Goal: Task Accomplishment & Management: Complete application form

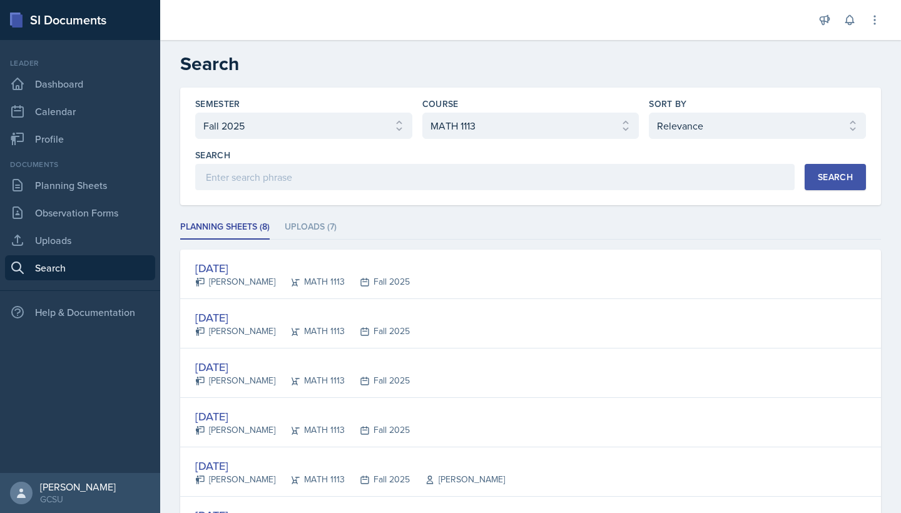
select select "986fdc3e-2246-4ffd-9cb8-78666de4ebed"
select select "d236ee51-059a-45e2-88e4-86a0f95ae8ef"
select select "1"
click at [41, 115] on link "Calendar" at bounding box center [80, 111] width 150 height 25
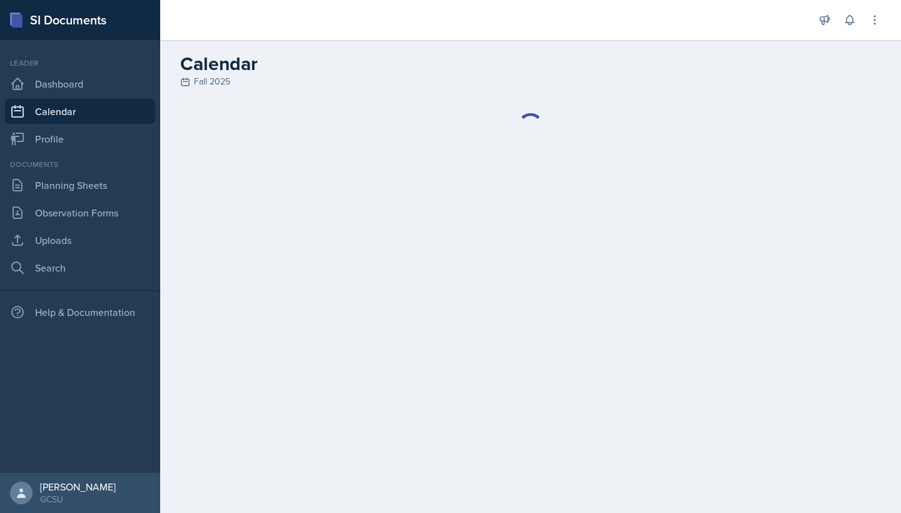
select select "6"
select select "PM"
select select "6"
select select "30"
select select "PM"
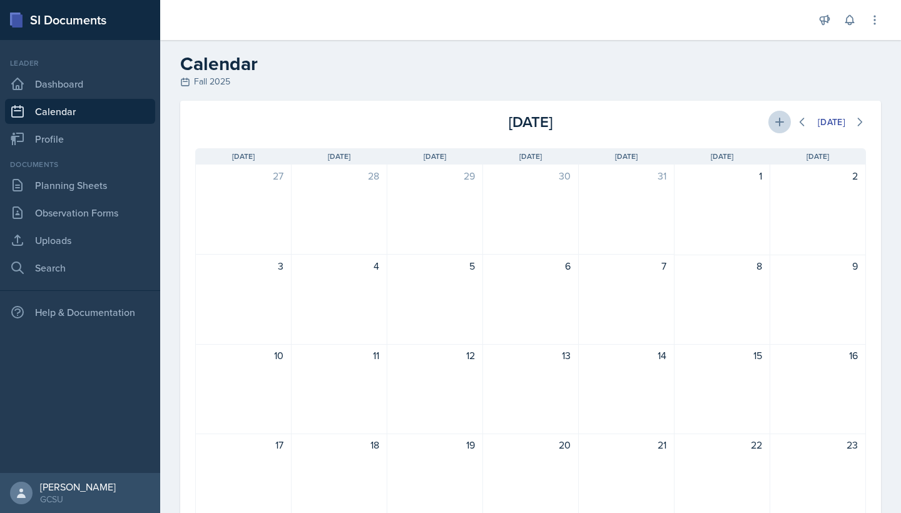
click at [776, 123] on icon at bounding box center [780, 122] width 9 height 9
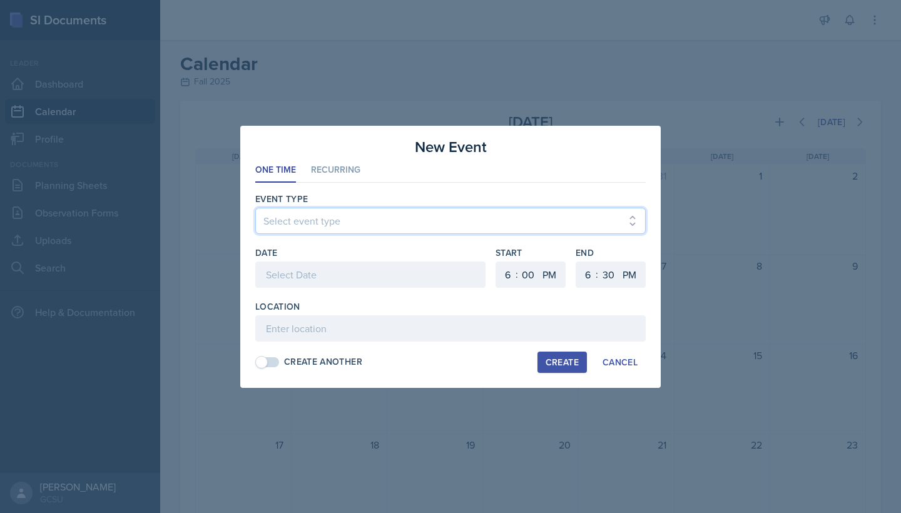
select select "700c1d41-4793-48d3-8616-e09499dfb71d"
click at [322, 270] on div at bounding box center [370, 275] width 230 height 26
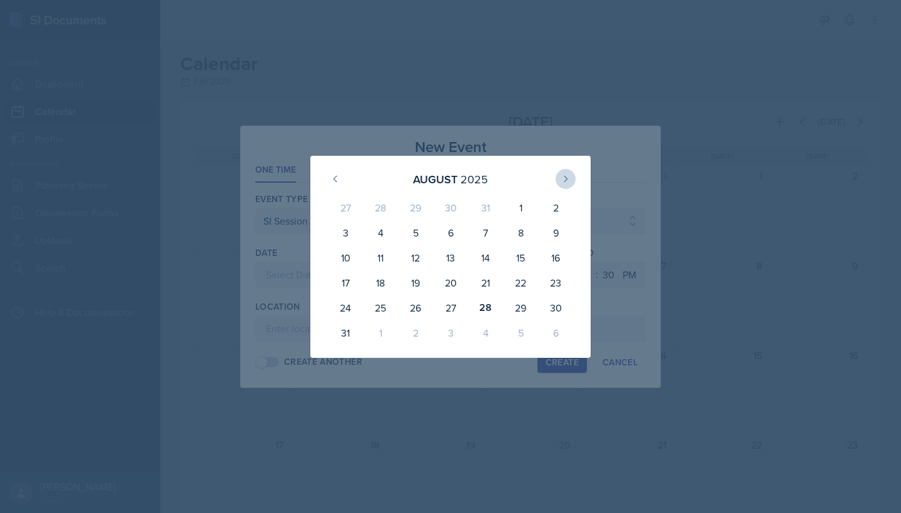
click at [567, 180] on icon at bounding box center [566, 179] width 3 height 6
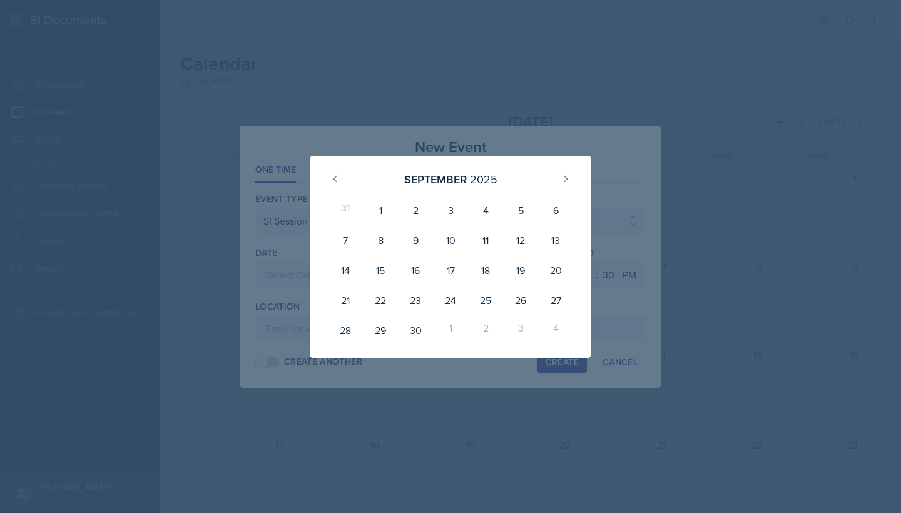
click at [299, 155] on div at bounding box center [450, 256] width 901 height 513
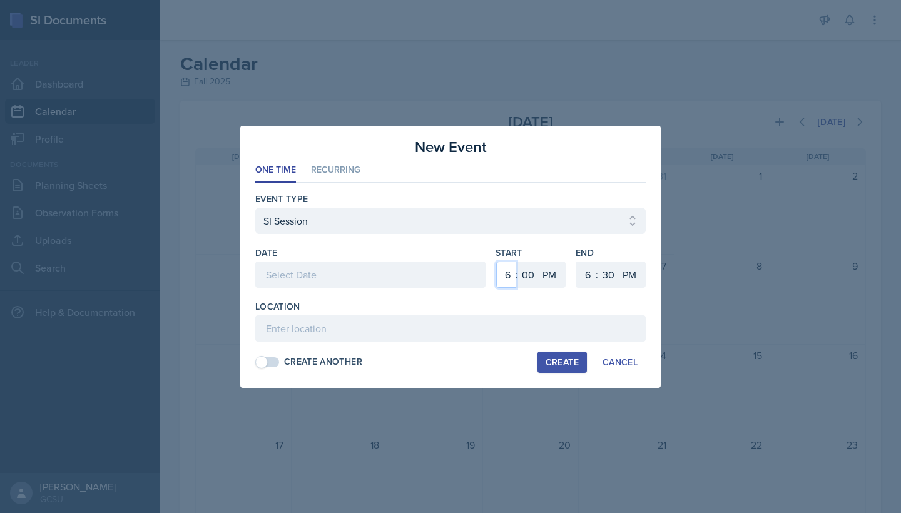
select select "5"
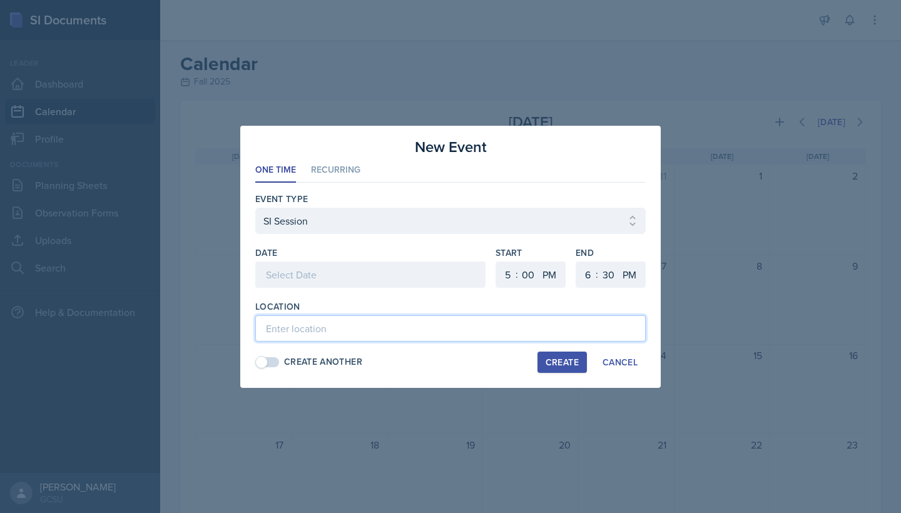
click at [321, 326] on input at bounding box center [450, 329] width 391 height 26
type input "A&S167"
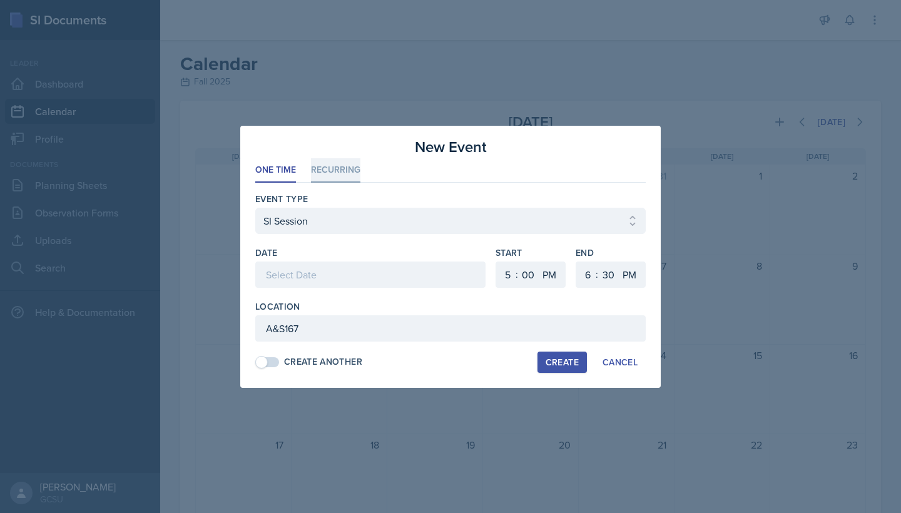
click at [314, 162] on li "Recurring" at bounding box center [335, 170] width 49 height 24
click at [289, 167] on li "One Time" at bounding box center [275, 170] width 41 height 24
click at [329, 170] on li "Recurring" at bounding box center [335, 170] width 49 height 24
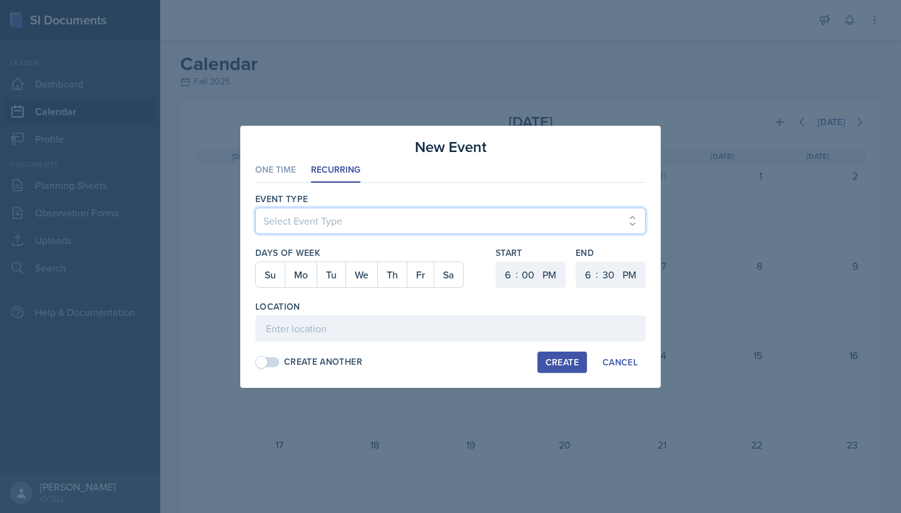
select select "700c1d41-4793-48d3-8616-e09499dfb71d"
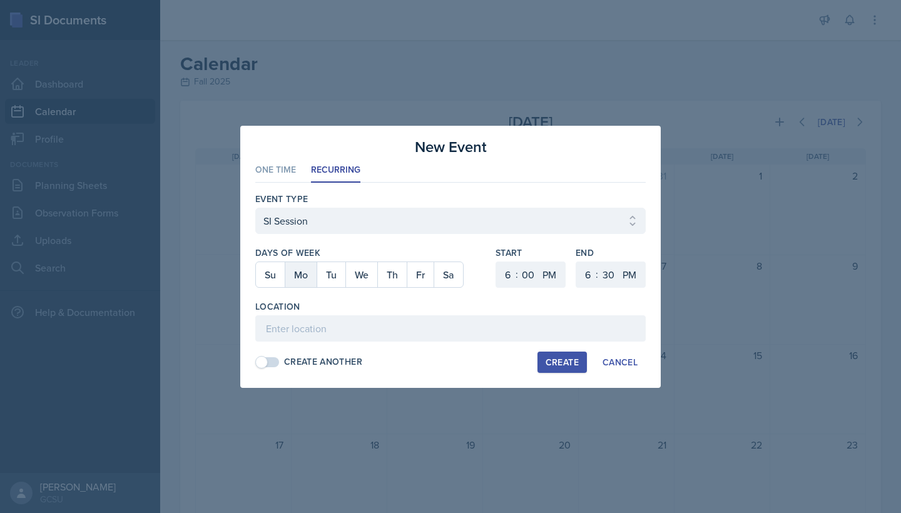
click at [290, 273] on button "Mo" at bounding box center [301, 274] width 32 height 25
click at [374, 275] on button "We" at bounding box center [362, 274] width 32 height 25
select select "5"
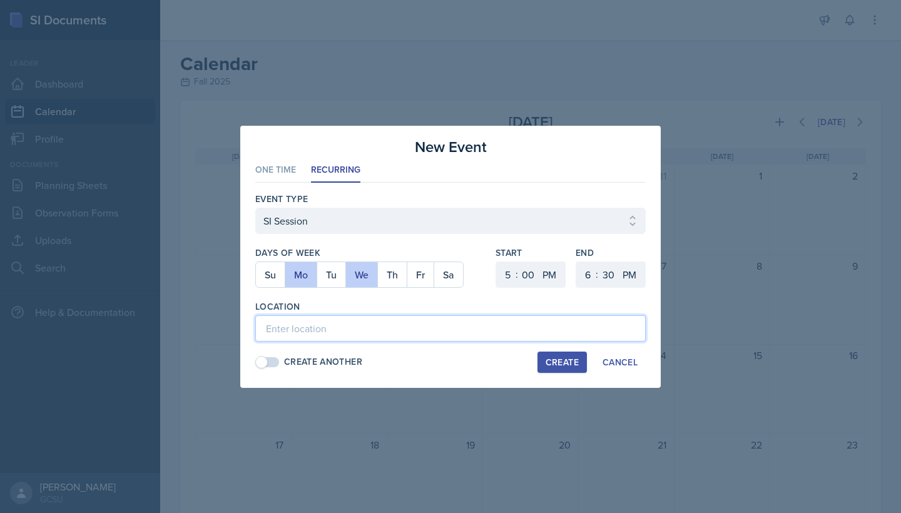
click at [359, 338] on input at bounding box center [450, 329] width 391 height 26
type input "A&S167"
click at [553, 362] on div "Create" at bounding box center [562, 362] width 33 height 10
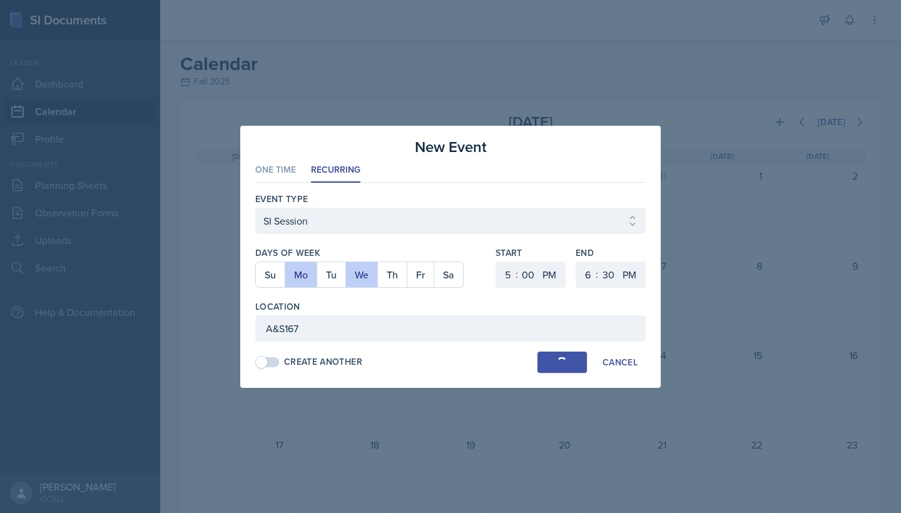
select select
select select "6"
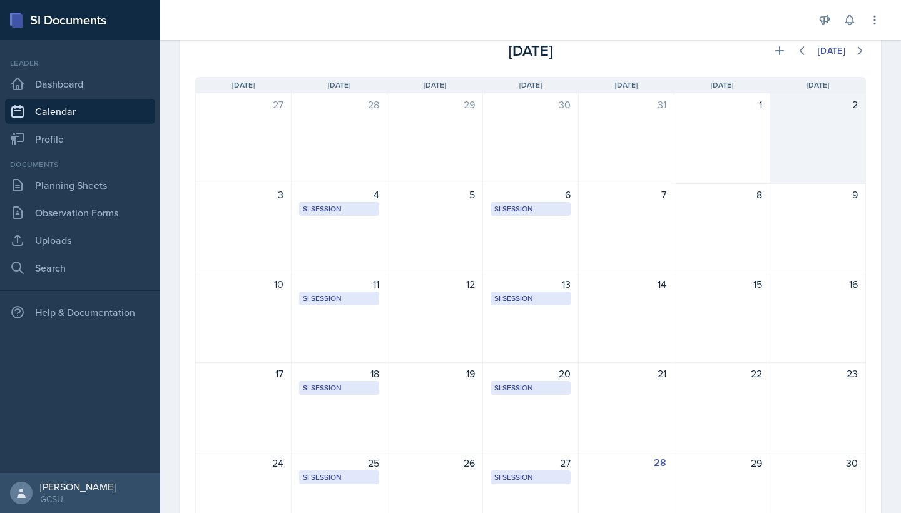
scroll to position [51, 0]
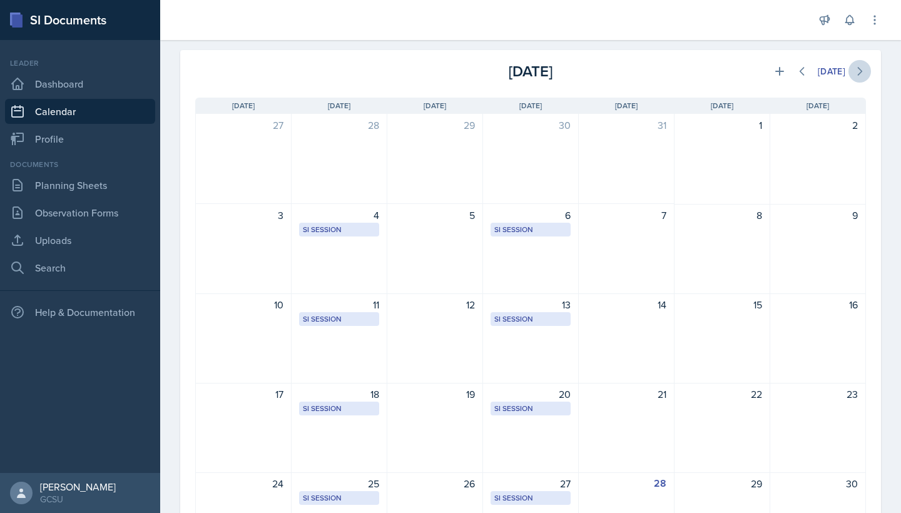
click at [850, 66] on button at bounding box center [860, 71] width 23 height 23
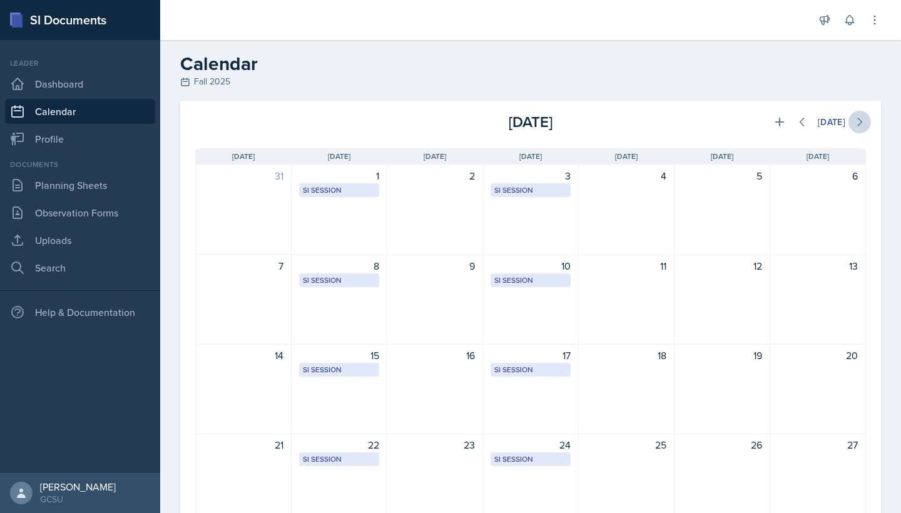
scroll to position [0, 0]
click at [864, 128] on button at bounding box center [860, 122] width 23 height 23
click at [796, 122] on icon at bounding box center [802, 122] width 13 height 13
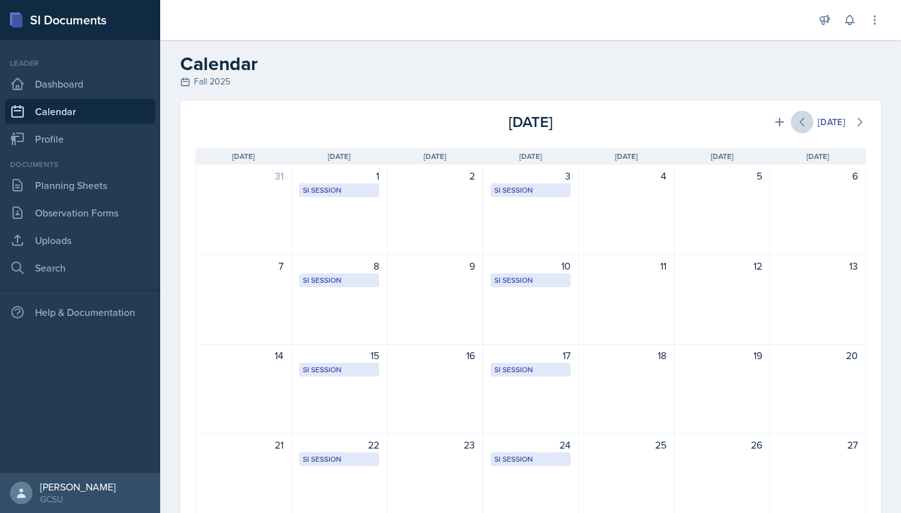
click at [796, 122] on icon at bounding box center [802, 122] width 13 height 13
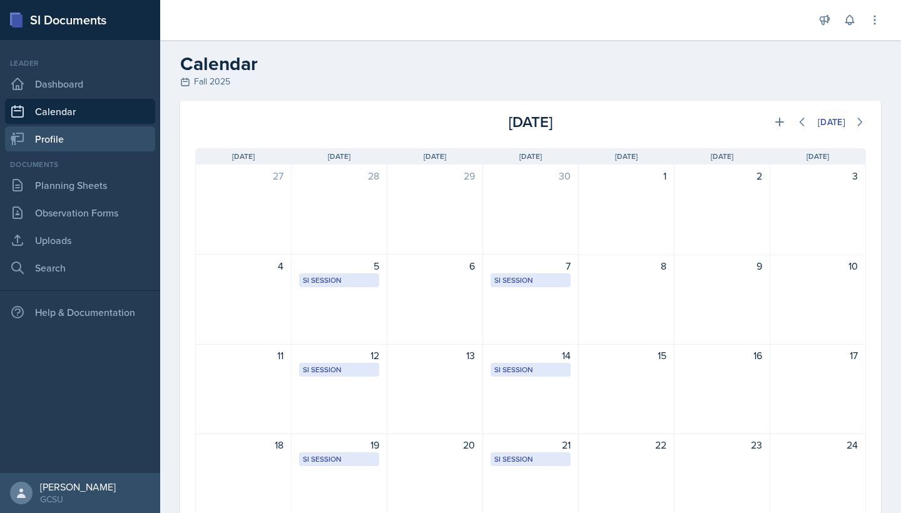
click at [62, 143] on link "Profile" at bounding box center [80, 138] width 150 height 25
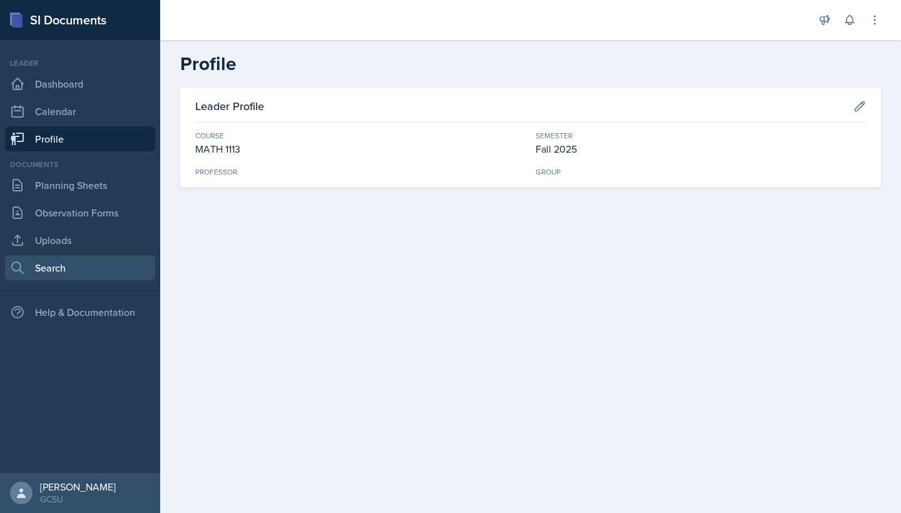
click at [84, 270] on link "Search" at bounding box center [80, 267] width 150 height 25
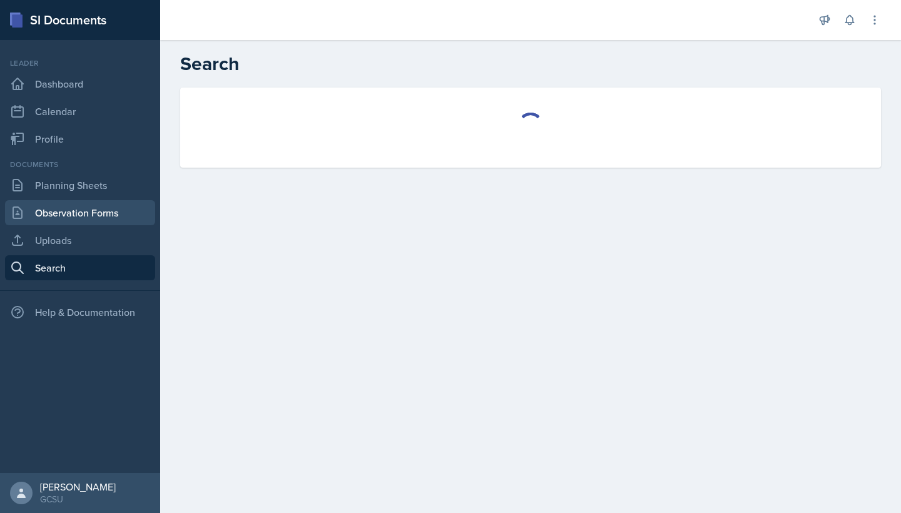
select select "all"
select select "1"
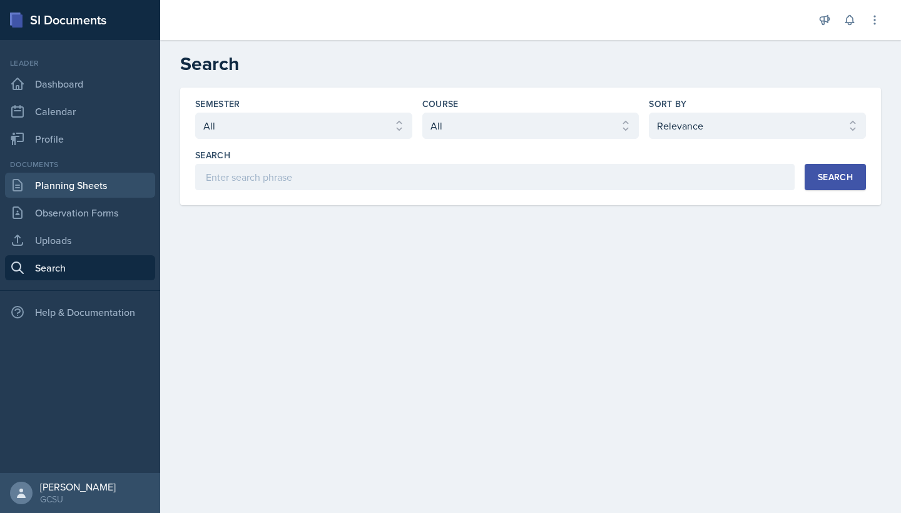
click at [81, 194] on link "Planning Sheets" at bounding box center [80, 185] width 150 height 25
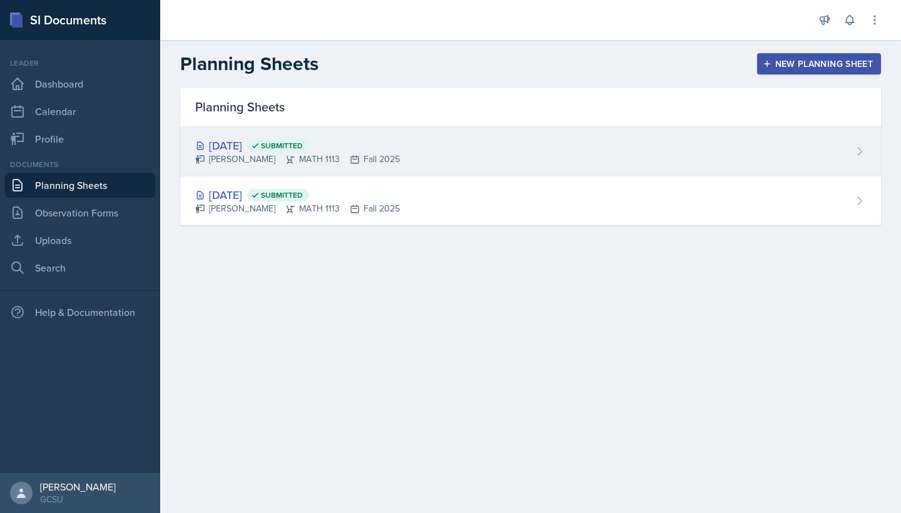
click at [443, 140] on div "[DATE] Submitted Eni Bashua MATH 1113 Fall 2025" at bounding box center [530, 151] width 701 height 49
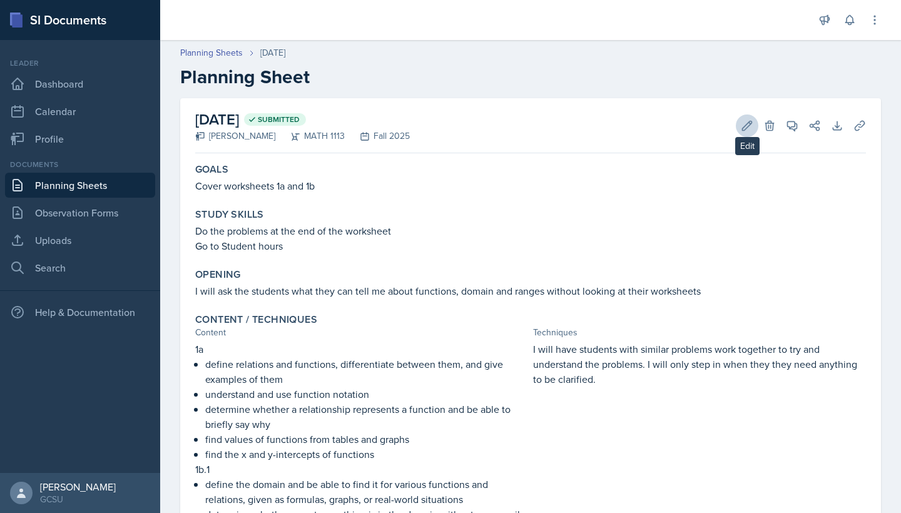
click at [737, 125] on button "Edit" at bounding box center [747, 126] width 23 height 23
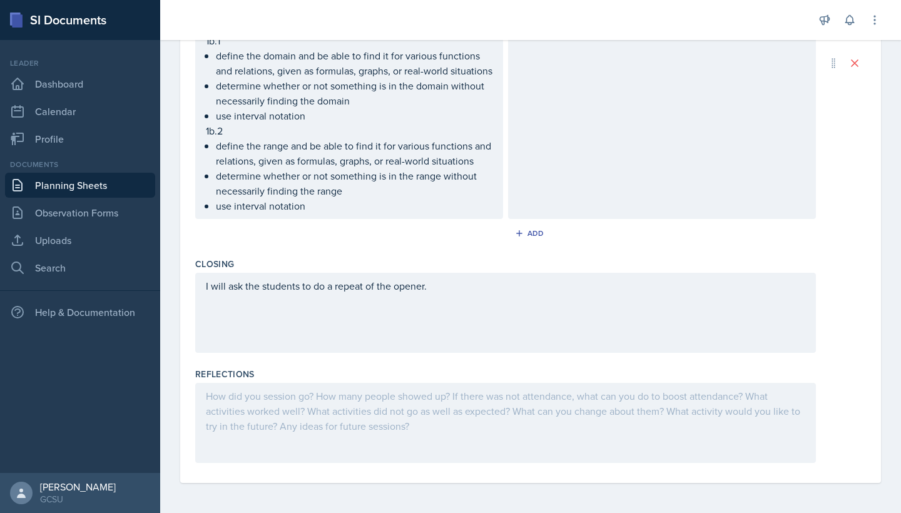
scroll to position [583, 0]
click at [309, 396] on div at bounding box center [505, 423] width 621 height 80
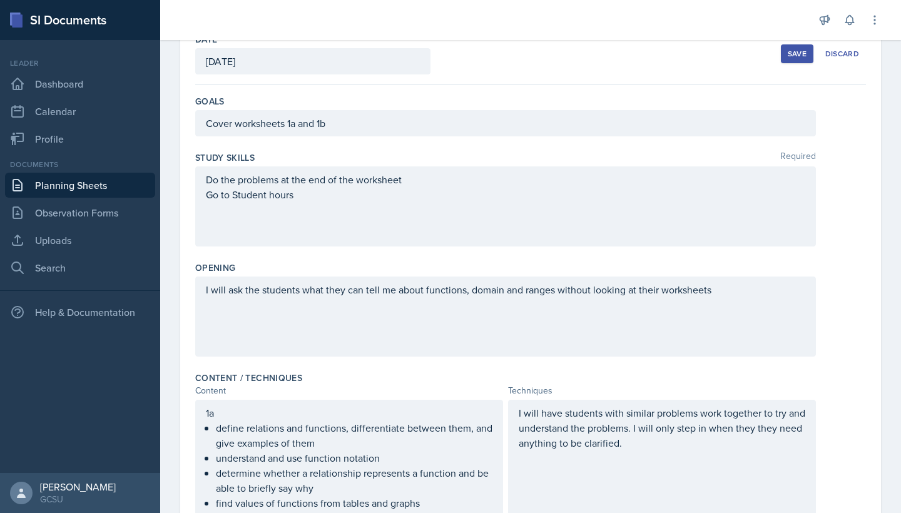
scroll to position [61, 0]
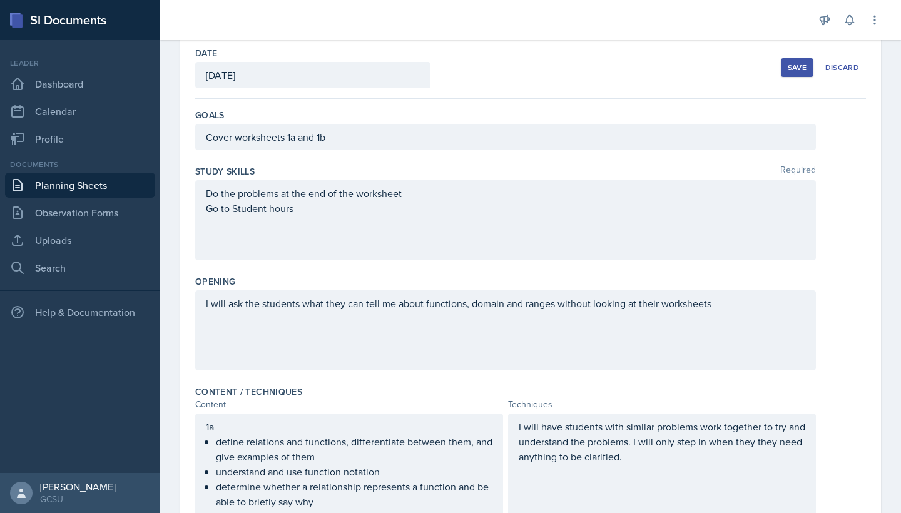
click at [801, 63] on div "Save" at bounding box center [797, 68] width 19 height 10
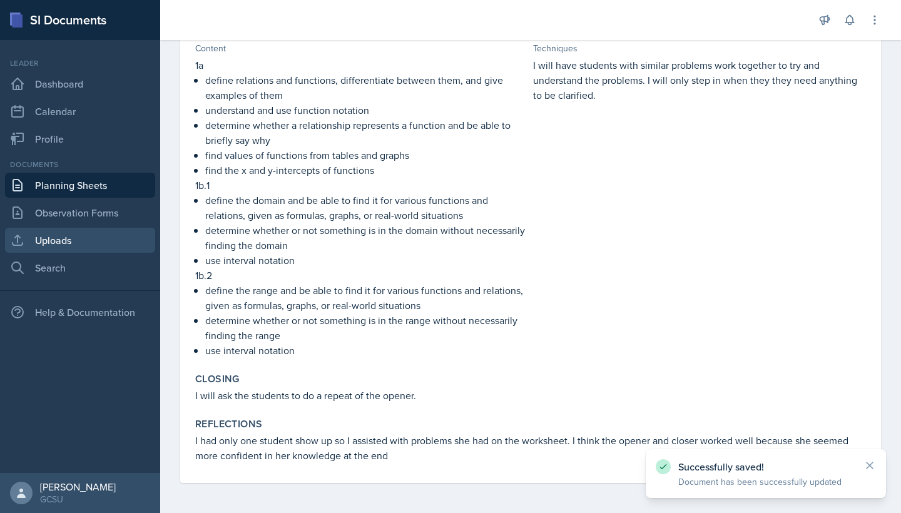
scroll to position [284, 0]
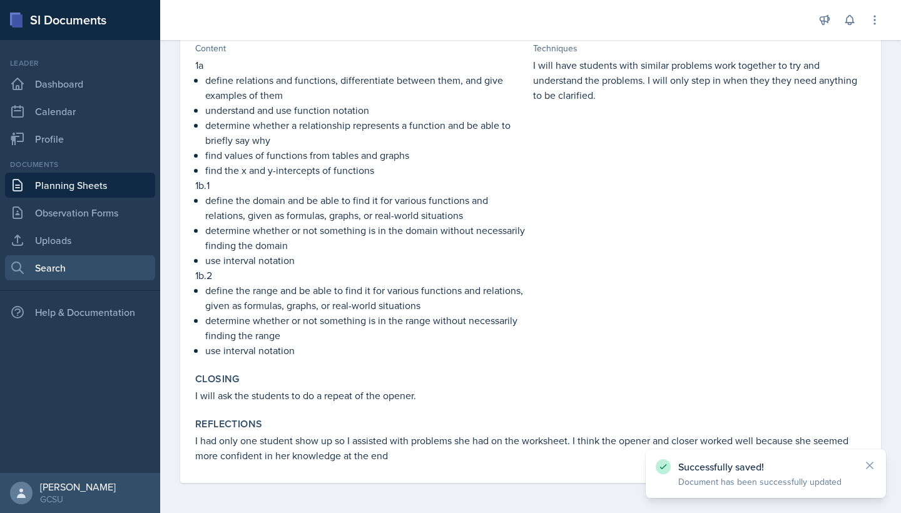
click at [73, 274] on link "Search" at bounding box center [80, 267] width 150 height 25
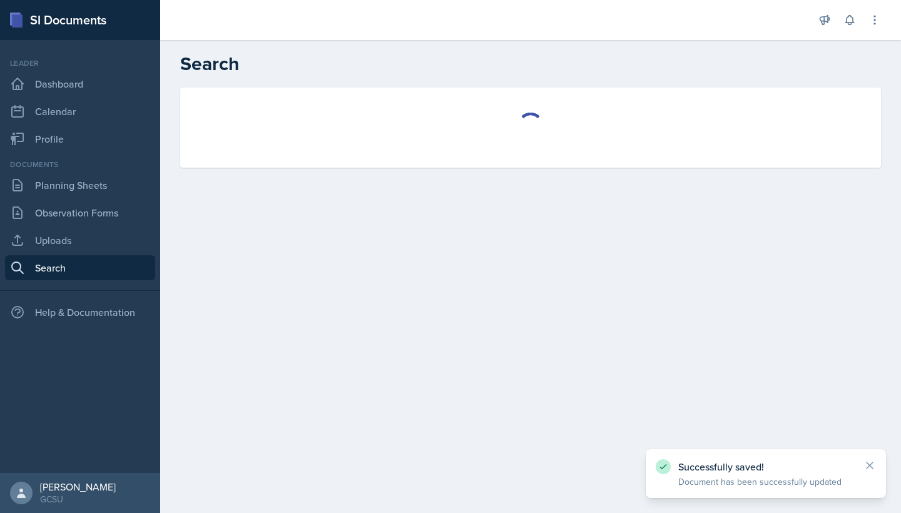
select select "all"
select select "1"
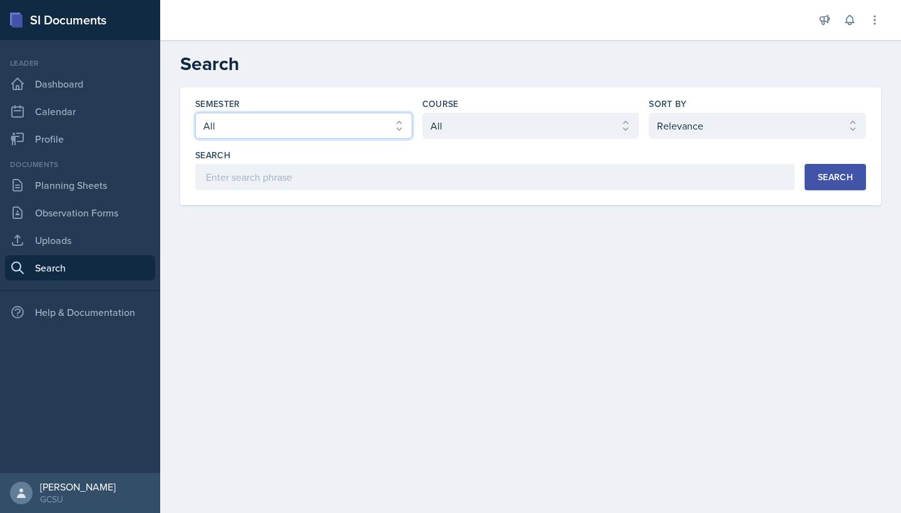
select select "986fdc3e-2246-4ffd-9cb8-78666de4ebed"
select select "d236ee51-059a-45e2-88e4-86a0f95ae8ef"
click at [842, 182] on div "Search" at bounding box center [835, 177] width 35 height 10
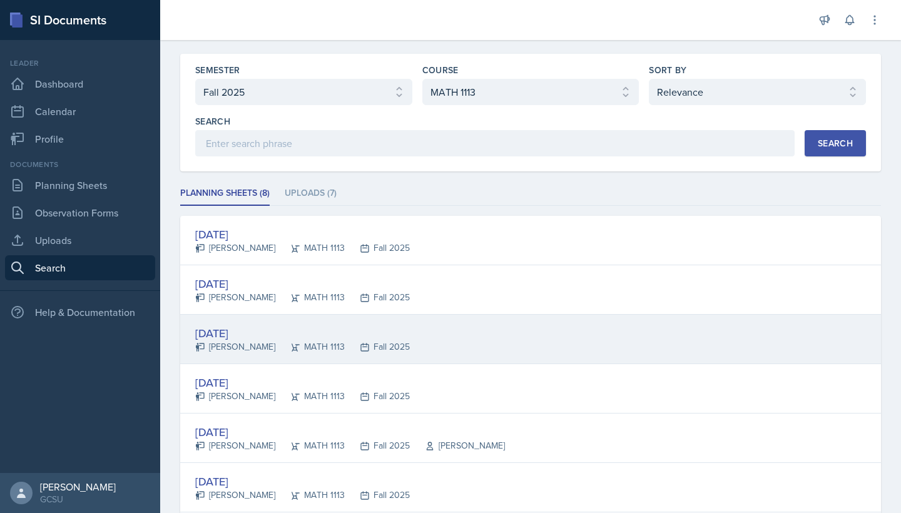
scroll to position [36, 0]
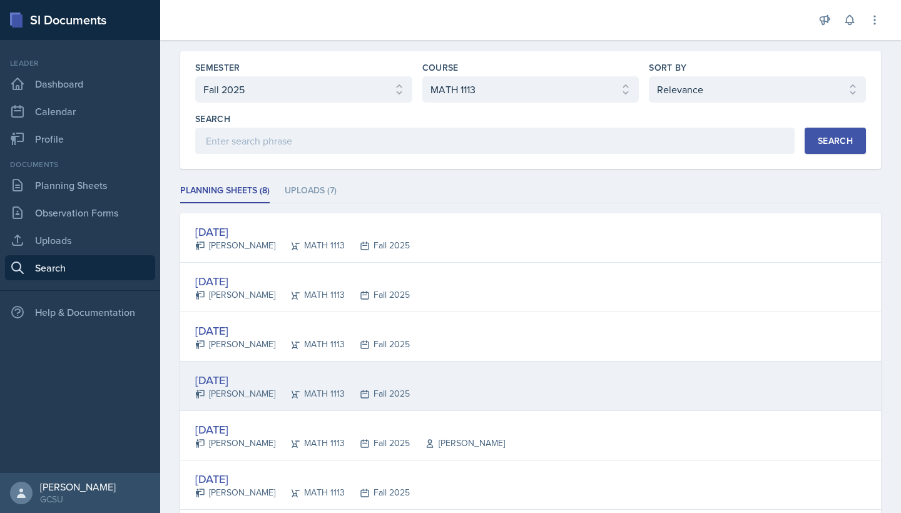
click at [389, 388] on div "[DATE] [PERSON_NAME] MATH 1113 Fall 2025" at bounding box center [530, 386] width 701 height 49
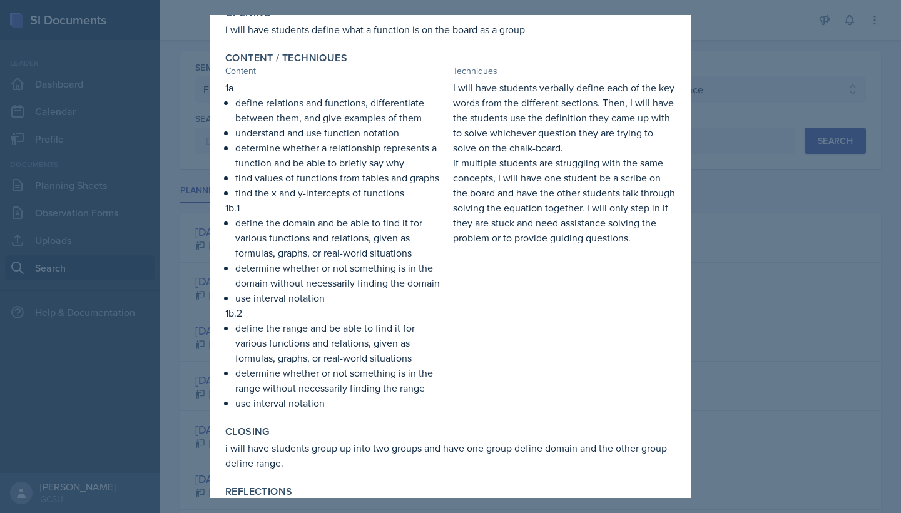
scroll to position [185, 0]
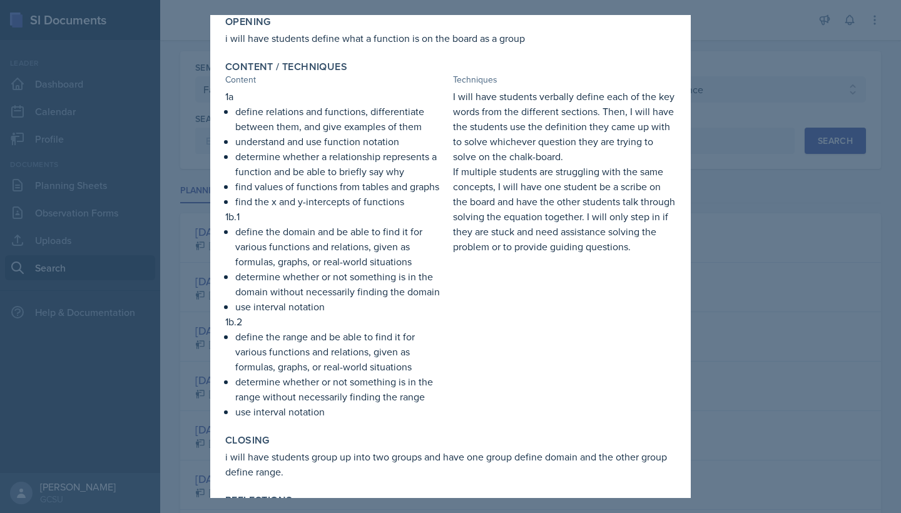
click at [748, 324] on div at bounding box center [450, 256] width 901 height 513
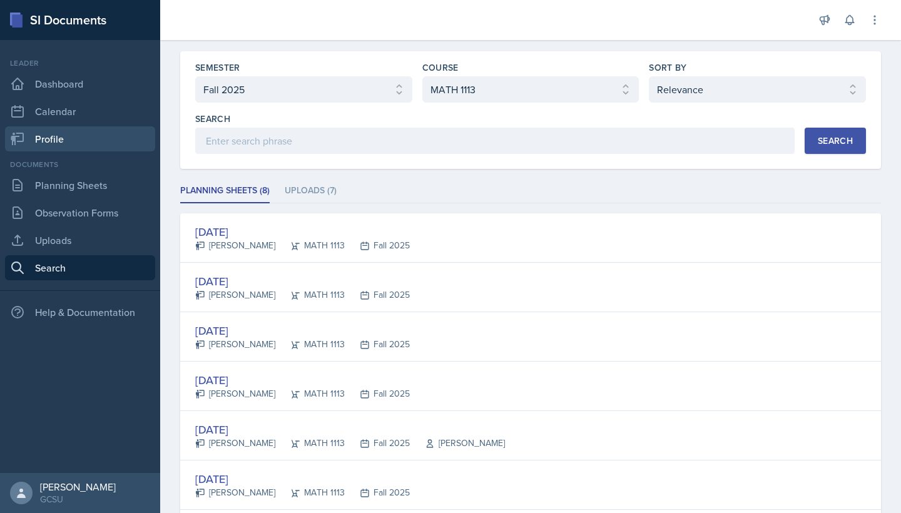
click at [65, 148] on link "Profile" at bounding box center [80, 138] width 150 height 25
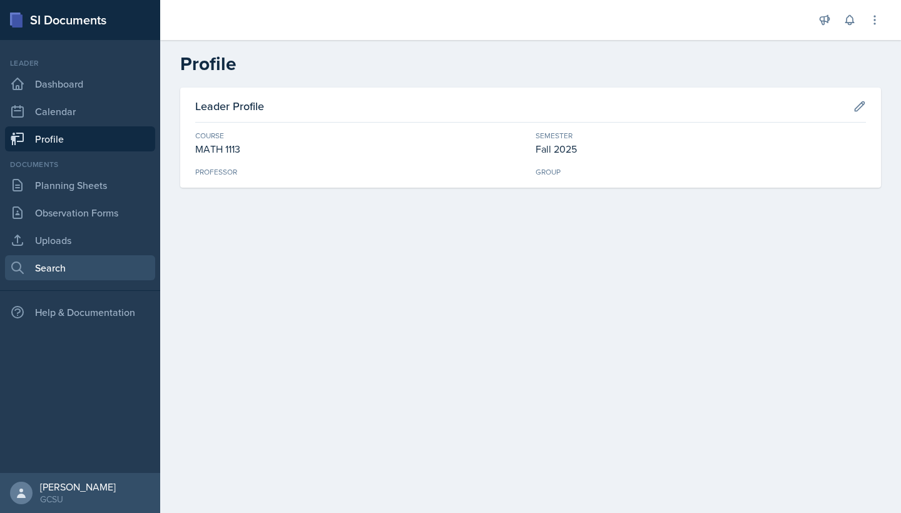
click at [90, 262] on link "Search" at bounding box center [80, 267] width 150 height 25
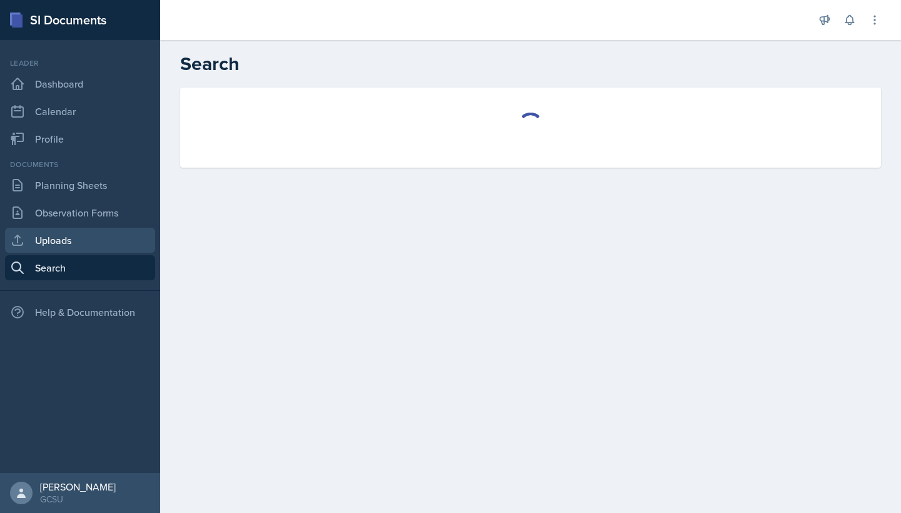
click at [89, 250] on link "Uploads" at bounding box center [80, 240] width 150 height 25
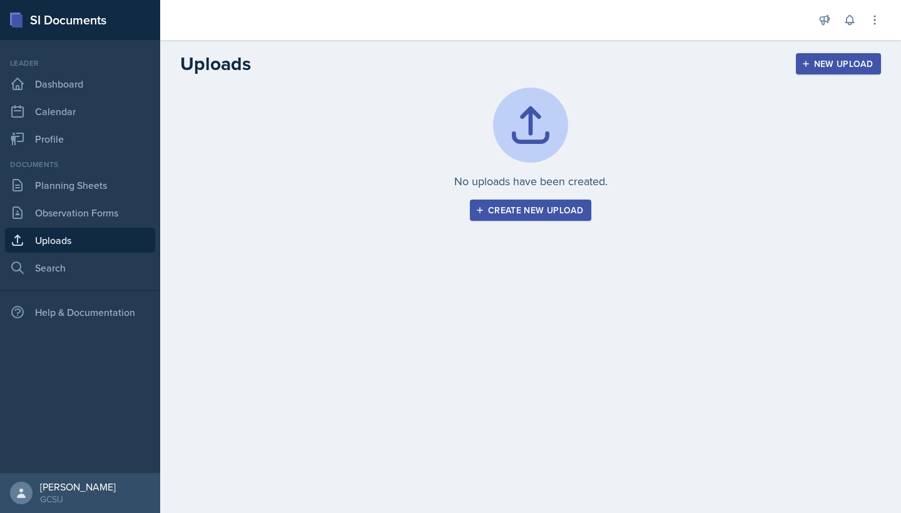
click at [98, 282] on nav "Leader Dashboard Calendar Profile Documents Planning Sheets Observation Forms U…" at bounding box center [80, 256] width 160 height 433
